Goal: Use online tool/utility: Utilize a website feature to perform a specific function

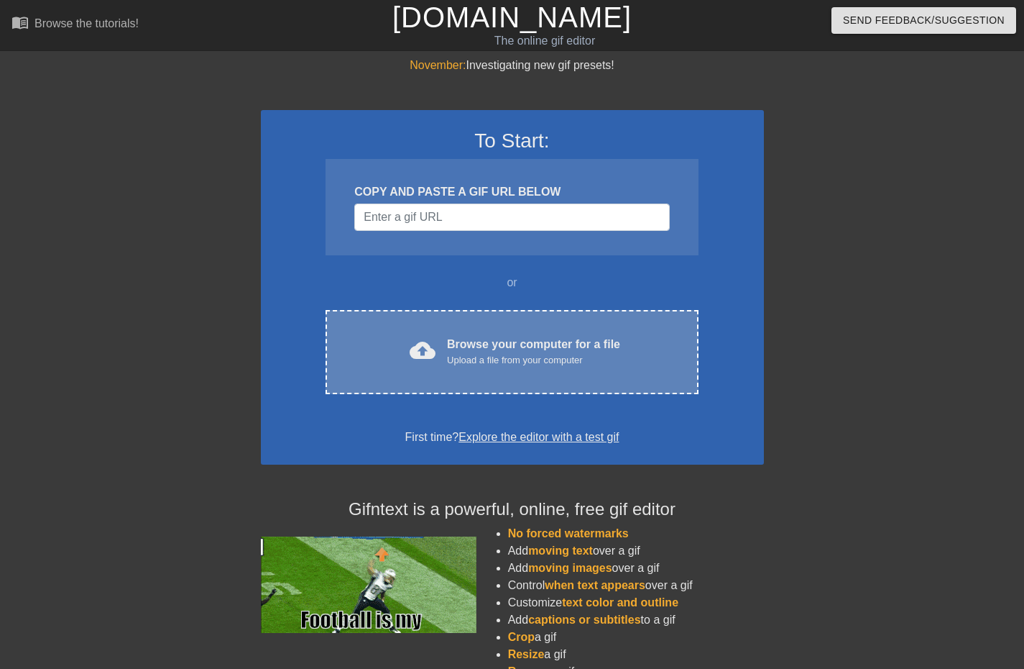
click at [446, 334] on div "cloud_upload Browse your computer for a file Upload a file from your computer C…" at bounding box center [512, 352] width 372 height 84
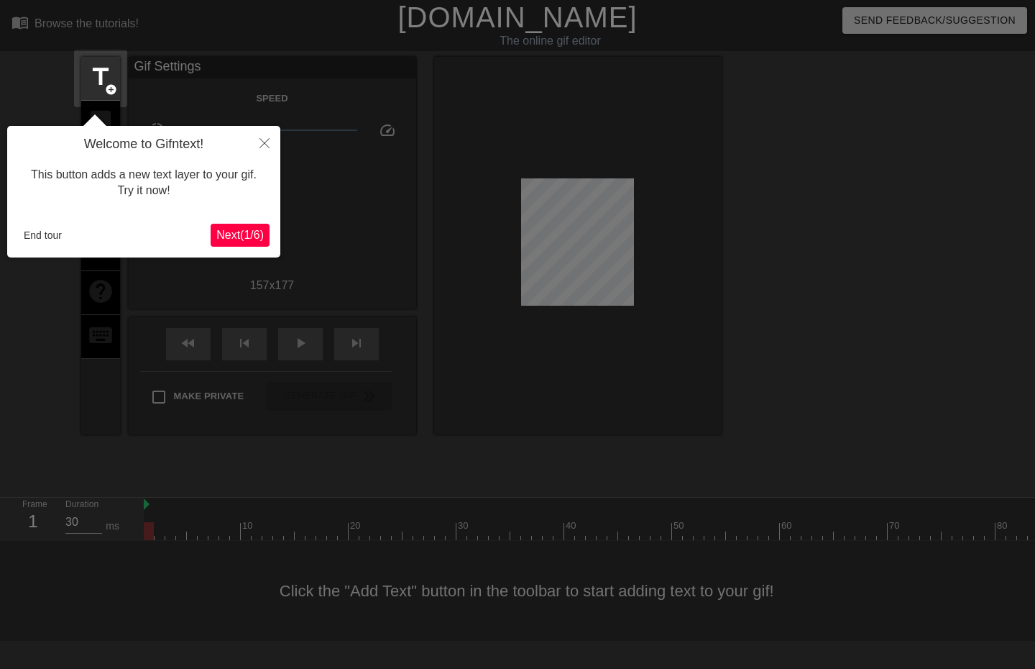
click at [240, 235] on span "Next ( 1 / 6 )" at bounding box center [239, 235] width 47 height 12
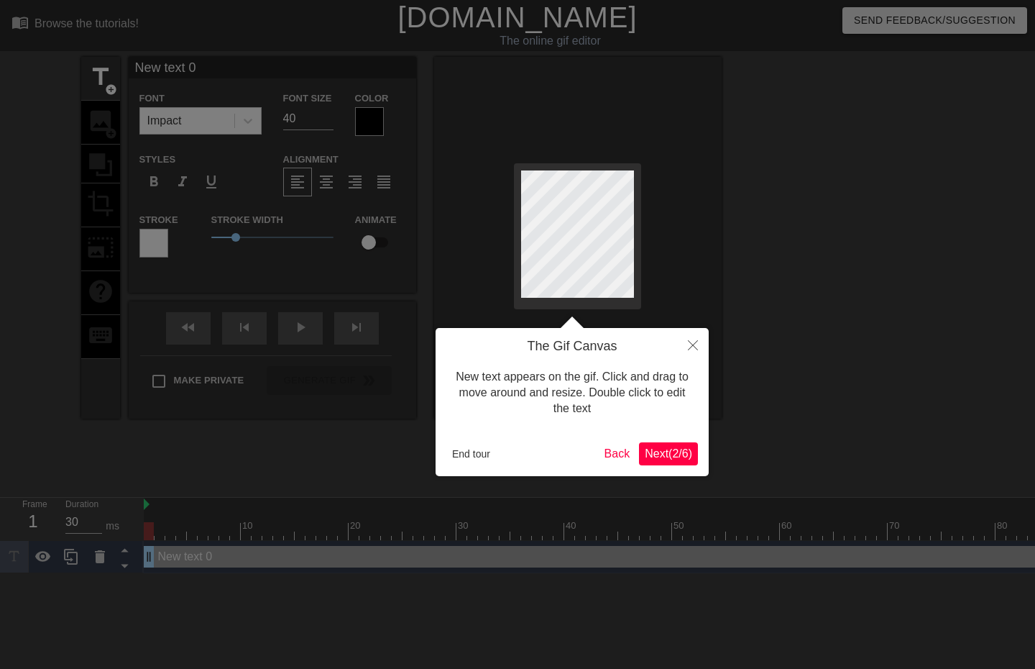
click at [646, 459] on span "Next ( 2 / 6 )" at bounding box center [668, 453] width 47 height 12
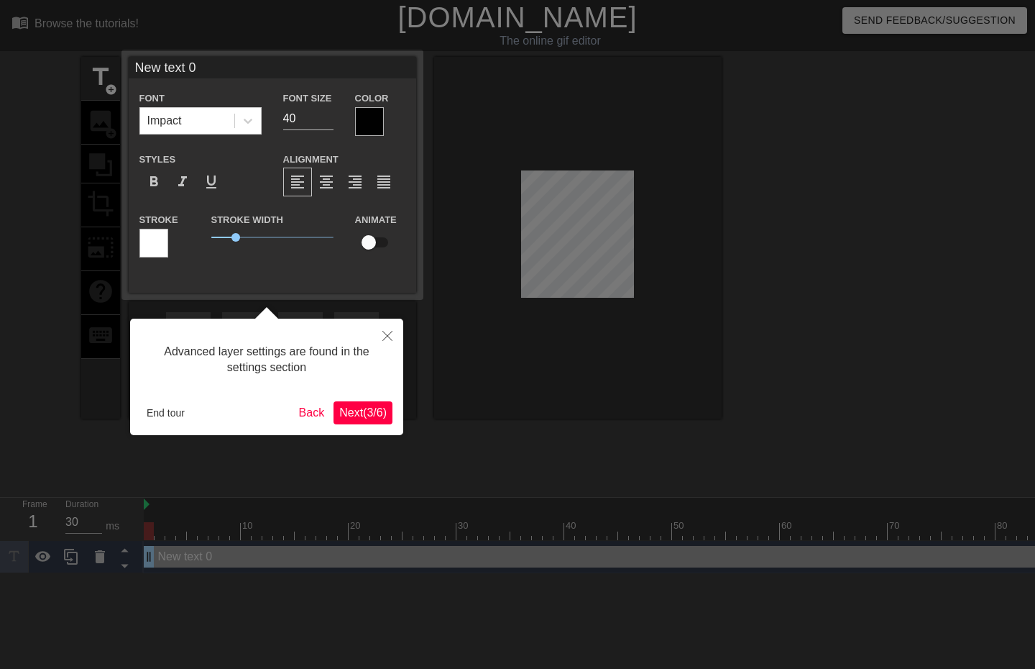
click at [370, 409] on span "Next ( 3 / 6 )" at bounding box center [362, 412] width 47 height 12
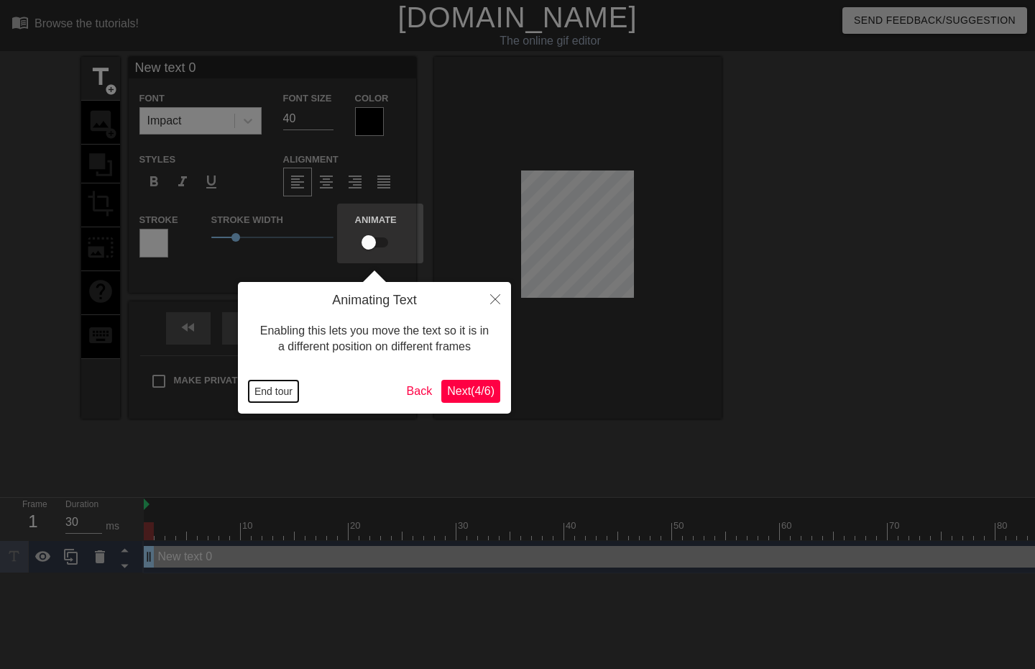
click at [260, 391] on button "End tour" at bounding box center [274, 391] width 50 height 22
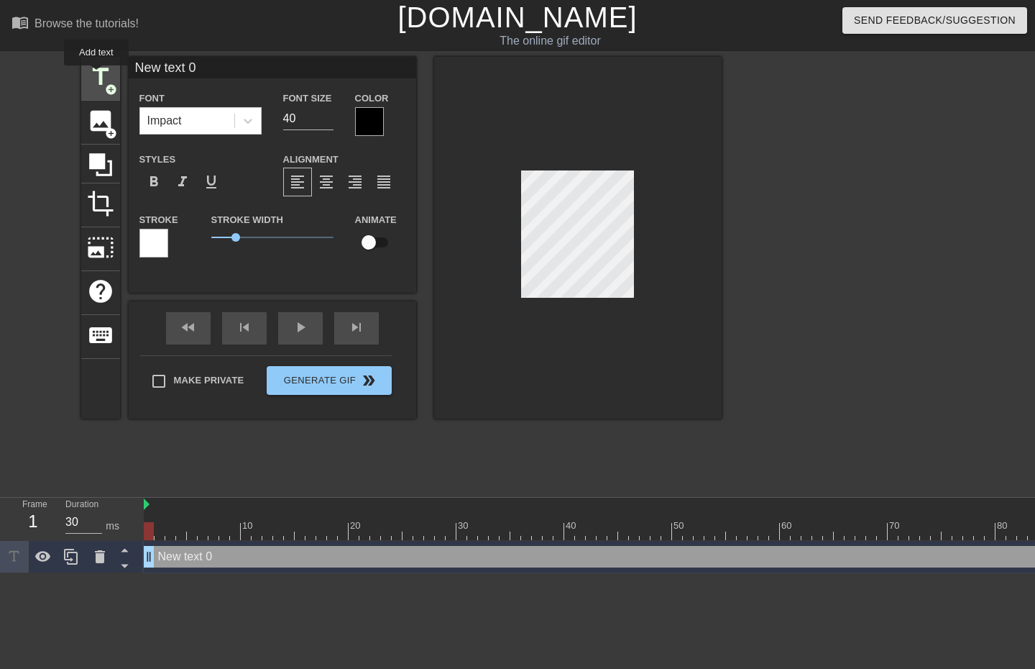
click at [96, 75] on span "title" at bounding box center [100, 76] width 27 height 27
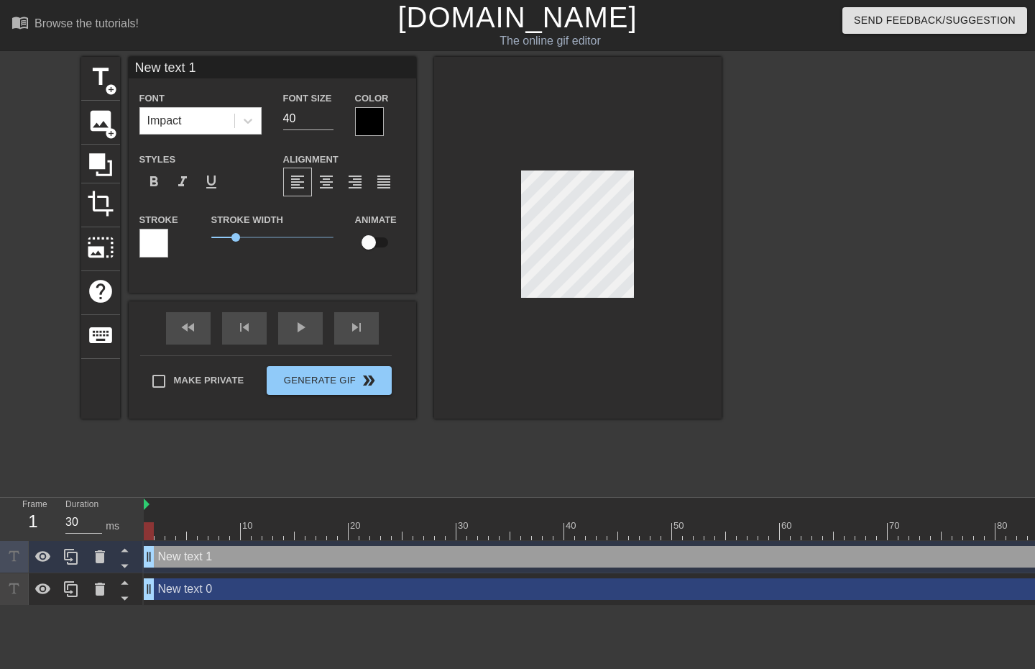
type input "New text 0"
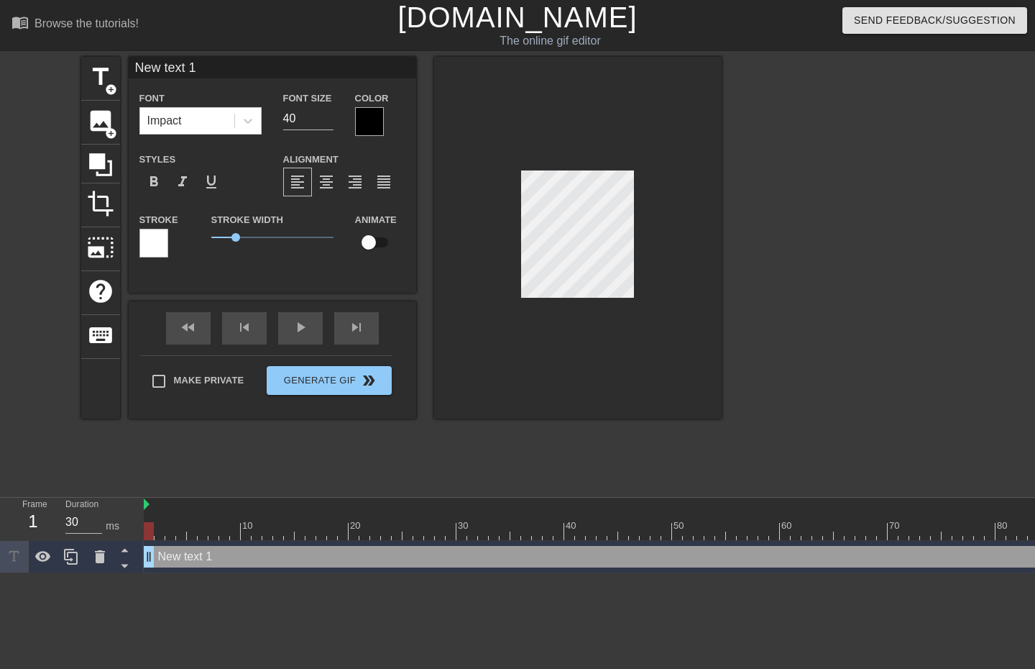
scroll to position [2, 1]
type input "v"
type textarea "v"
type input "vr"
type textarea "vr"
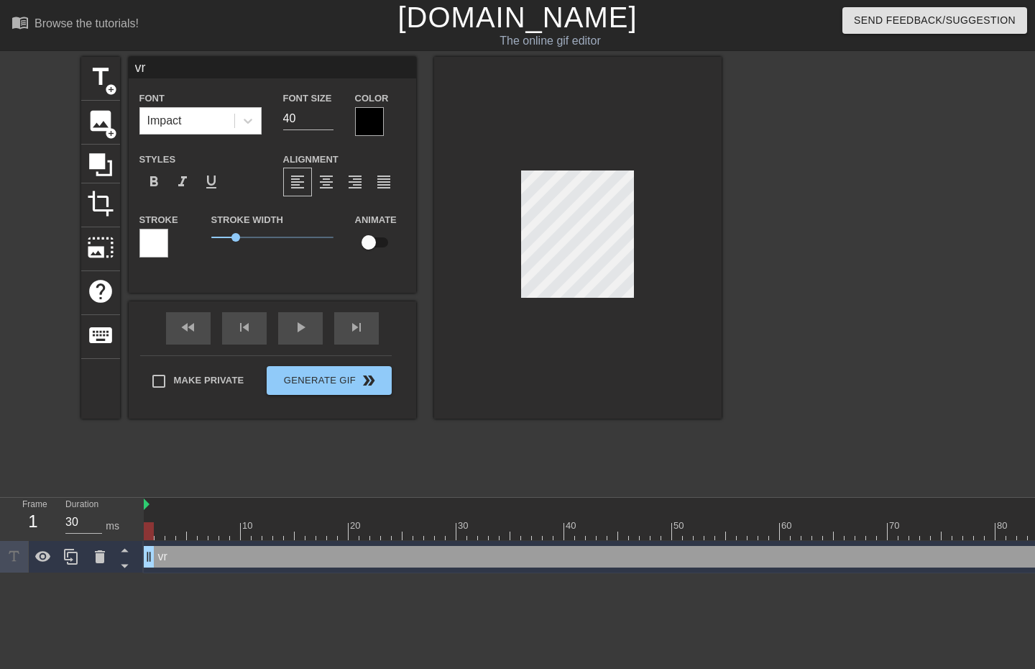
type input "vrt"
type textarea "vrt"
type input "vrt"
type textarea "vrt"
click at [690, 239] on div at bounding box center [578, 238] width 288 height 362
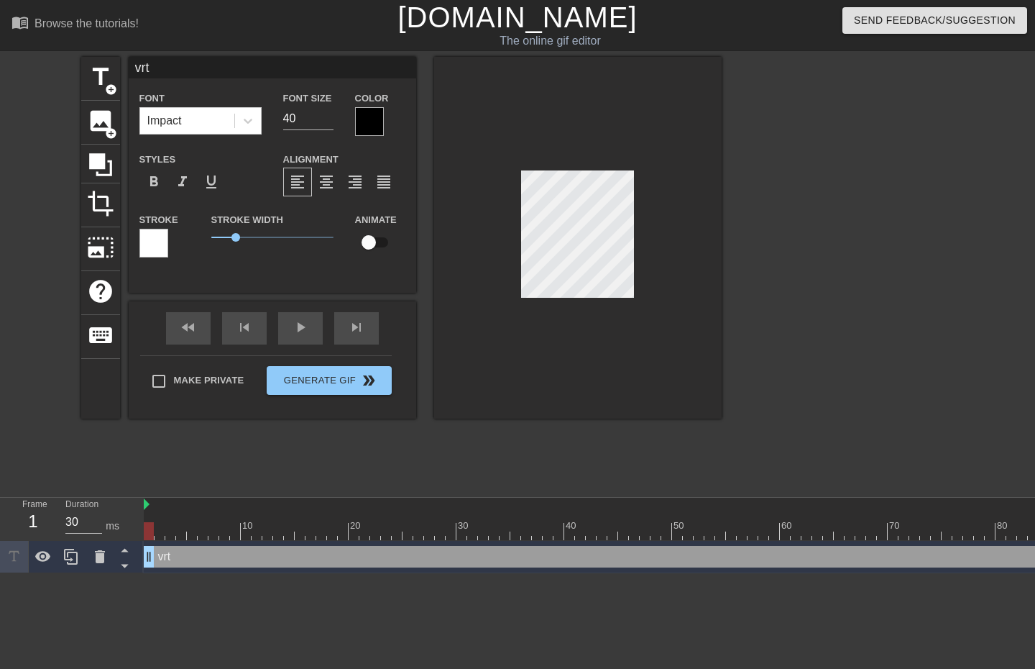
click at [774, 241] on div at bounding box center [847, 272] width 216 height 431
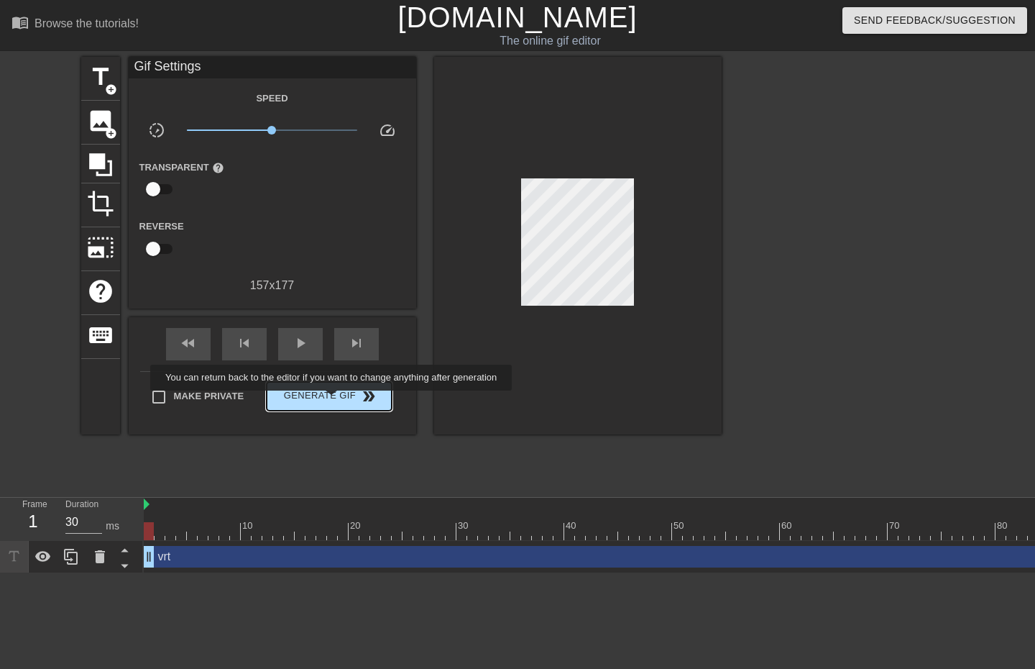
click at [329, 391] on span "Generate Gif double_arrow" at bounding box center [328, 395] width 113 height 17
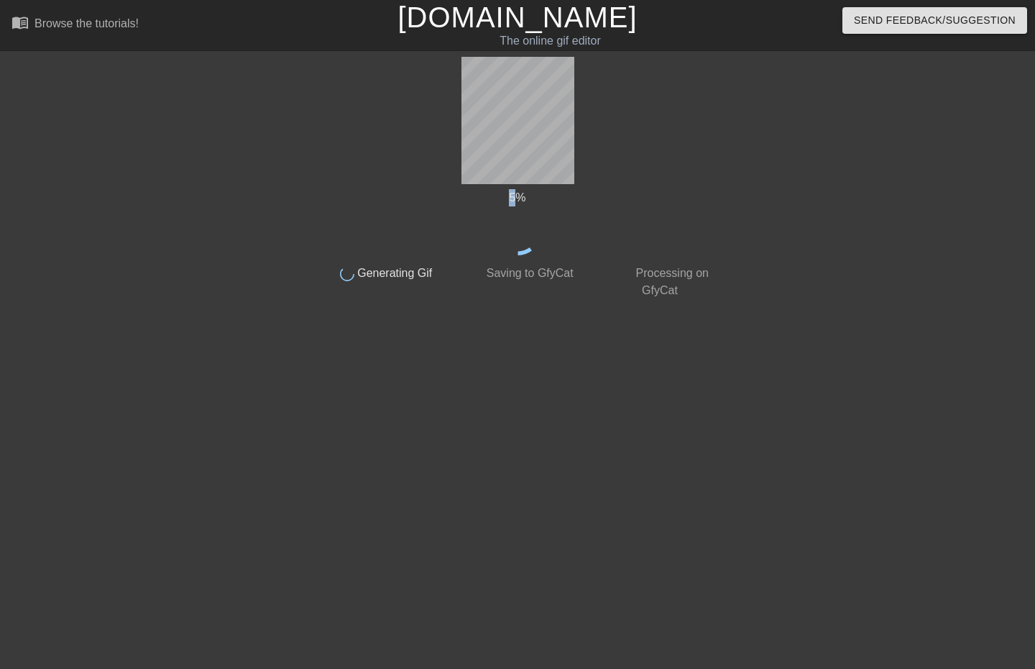
click at [515, 197] on div "5 %" at bounding box center [517, 197] width 405 height 17
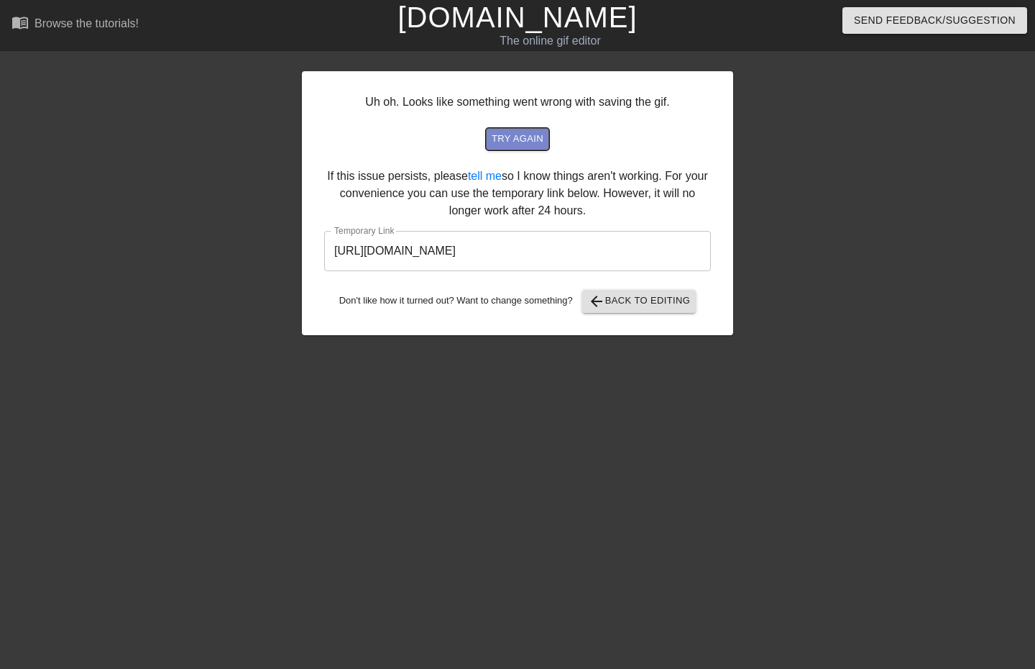
click at [514, 141] on span "try again" at bounding box center [518, 139] width 52 height 17
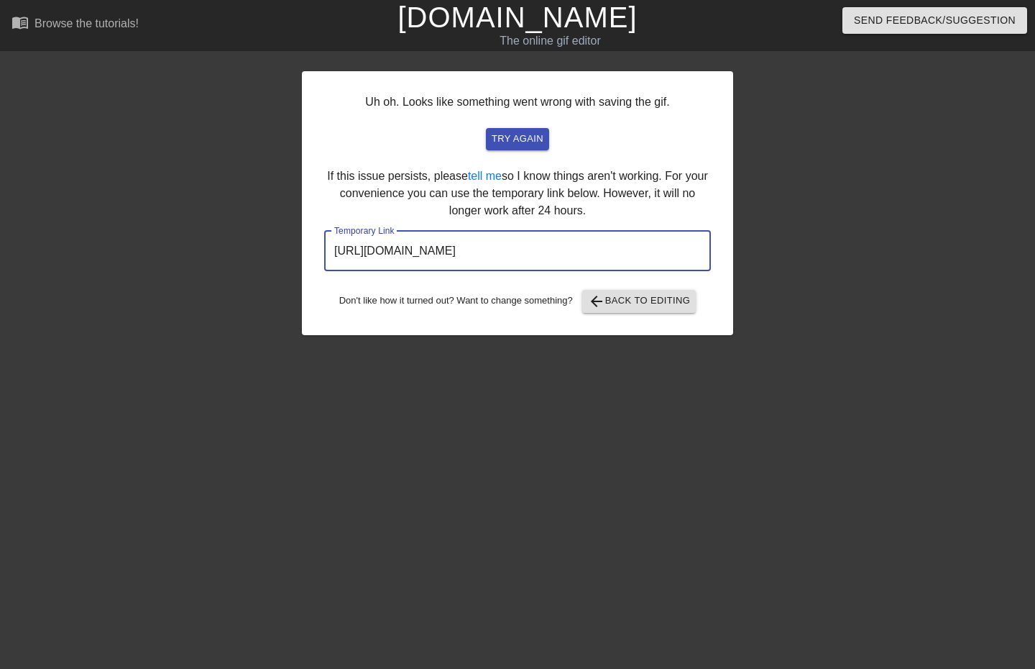
click at [454, 255] on input "[URL][DOMAIN_NAME]" at bounding box center [517, 251] width 387 height 40
click at [454, 251] on input "[URL][DOMAIN_NAME]" at bounding box center [517, 251] width 387 height 40
click at [905, 359] on div at bounding box center [859, 272] width 216 height 431
